Goal: Task Accomplishment & Management: Manage account settings

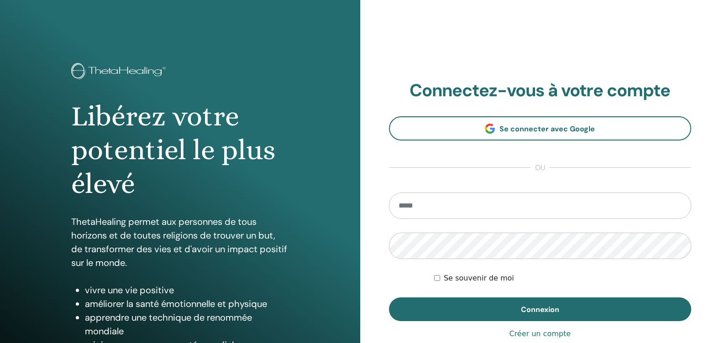
click at [491, 207] on input "email" at bounding box center [540, 206] width 303 height 26
type input "**********"
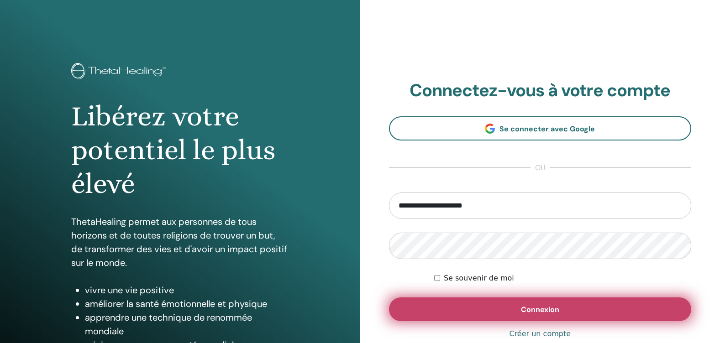
click at [514, 313] on button "Connexion" at bounding box center [540, 310] width 303 height 24
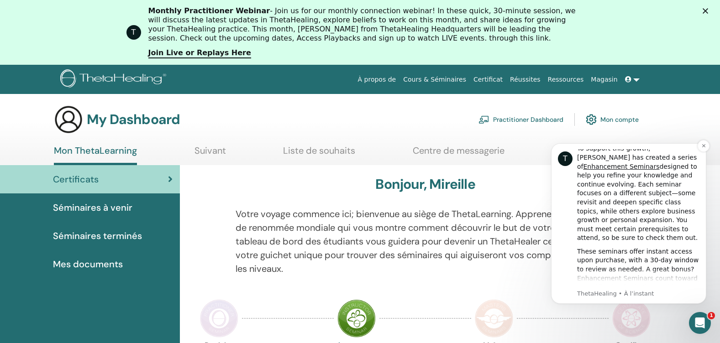
scroll to position [64, 0]
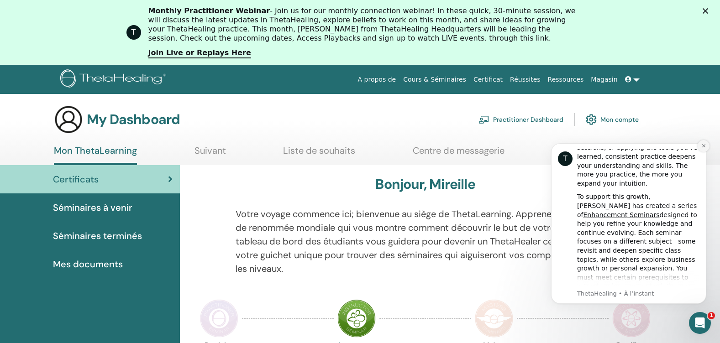
click at [703, 145] on icon "Dismiss notification" at bounding box center [704, 145] width 5 height 5
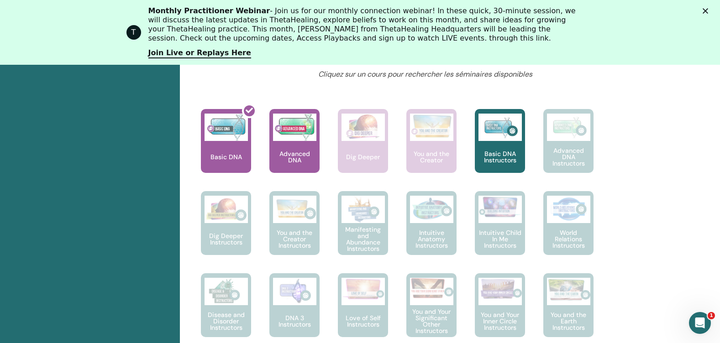
scroll to position [359, 0]
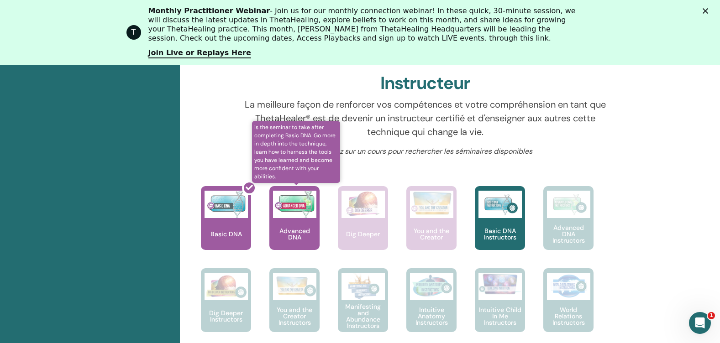
click at [302, 212] on img at bounding box center [294, 204] width 43 height 27
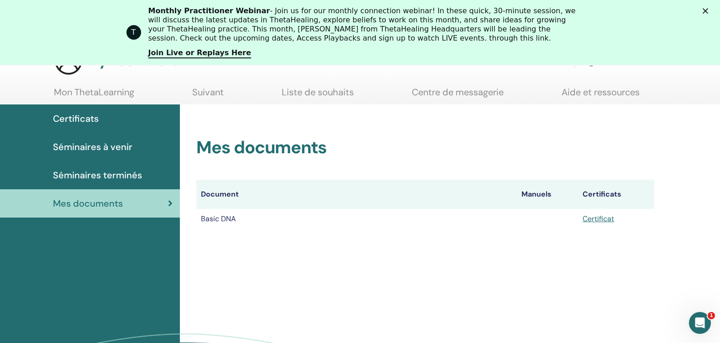
scroll to position [82, 0]
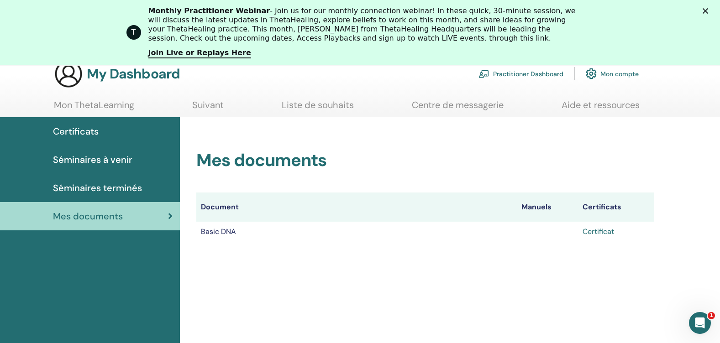
click at [604, 233] on link "Certificat" at bounding box center [599, 232] width 32 height 10
